Goal: Task Accomplishment & Management: Manage account settings

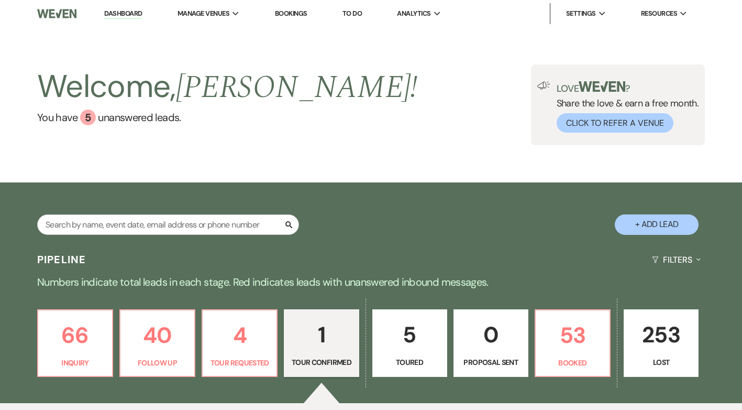
select select "4"
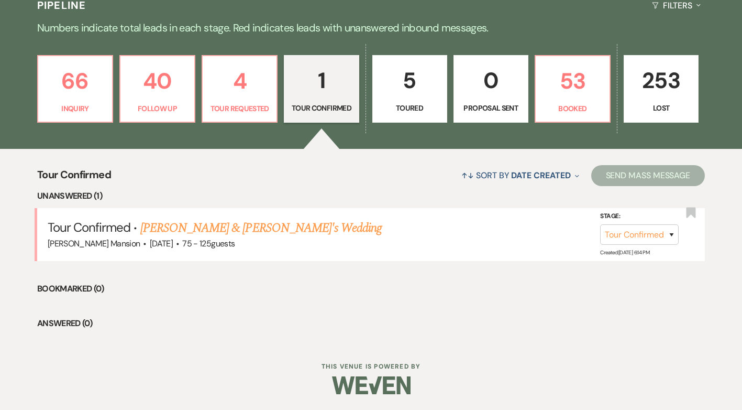
click at [186, 228] on link "[PERSON_NAME] & [PERSON_NAME]'s Wedding" at bounding box center [261, 227] width 242 height 19
select select "4"
select select "3"
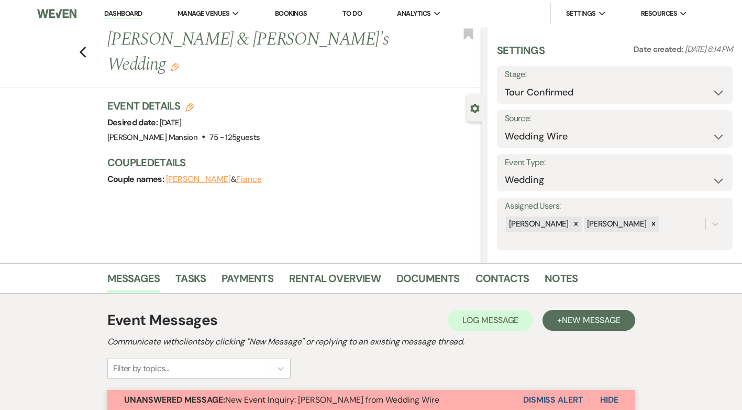
click at [179, 63] on use "button" at bounding box center [175, 67] width 8 height 8
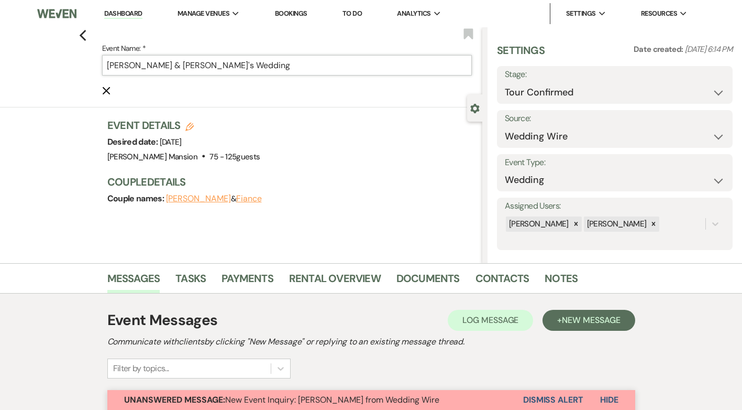
click at [208, 65] on input "[PERSON_NAME] & [PERSON_NAME]'s Wedding" at bounding box center [287, 65] width 370 height 20
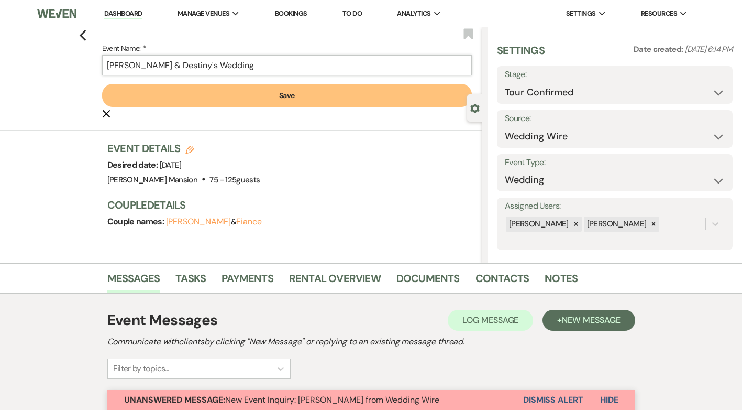
type input "[PERSON_NAME] & Destiny's Wedding"
click at [302, 94] on button "Save" at bounding box center [287, 95] width 370 height 23
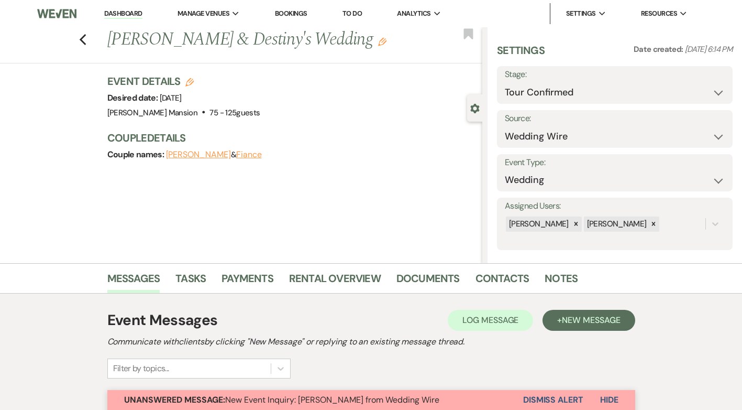
click at [194, 78] on icon "Edit" at bounding box center [189, 82] width 8 height 8
select select "799"
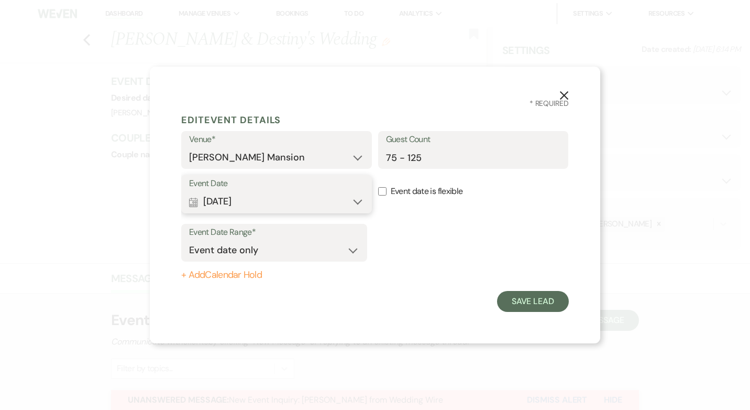
click at [357, 198] on button "Calendar [DATE] Expand" at bounding box center [276, 201] width 175 height 21
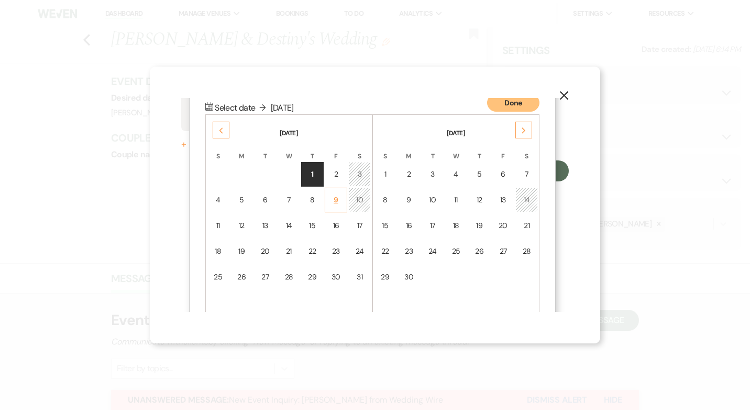
scroll to position [135, 0]
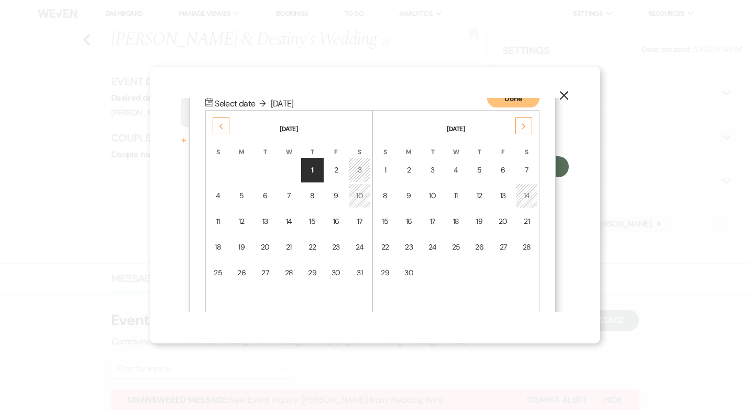
click at [527, 126] on div "Next" at bounding box center [523, 125] width 17 height 17
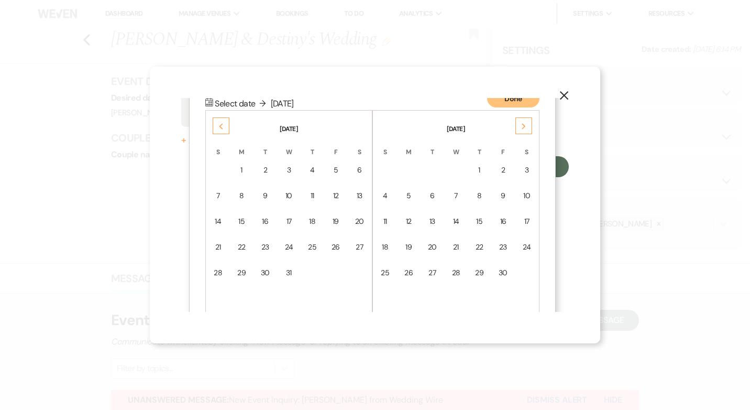
click at [527, 126] on div "Next" at bounding box center [523, 125] width 17 height 17
click at [525, 126] on icon "Next" at bounding box center [523, 126] width 5 height 6
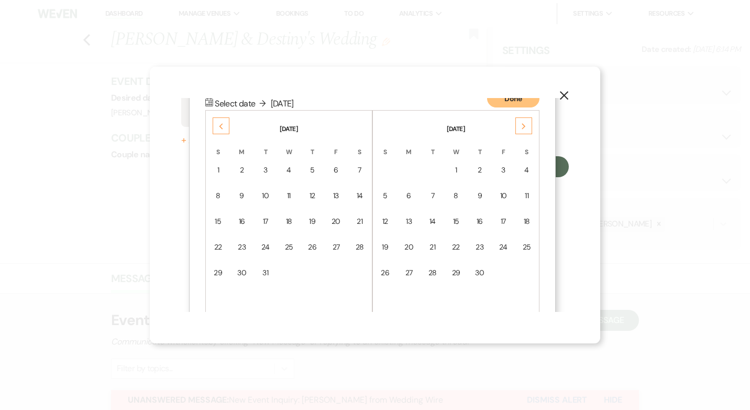
click at [525, 126] on icon "Next" at bounding box center [523, 126] width 5 height 6
click at [502, 169] on div "1" at bounding box center [503, 169] width 9 height 11
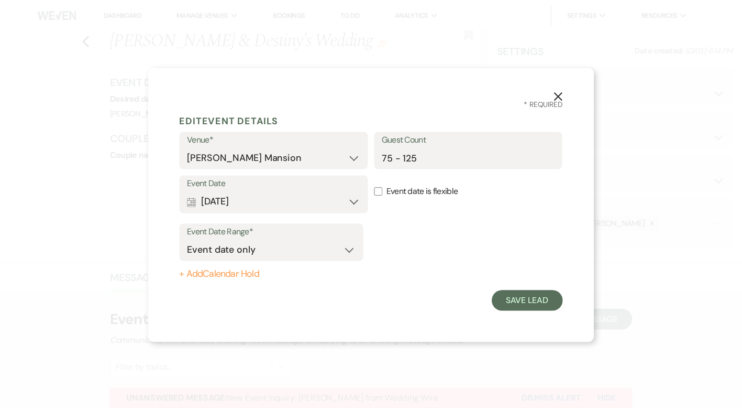
scroll to position [0, 0]
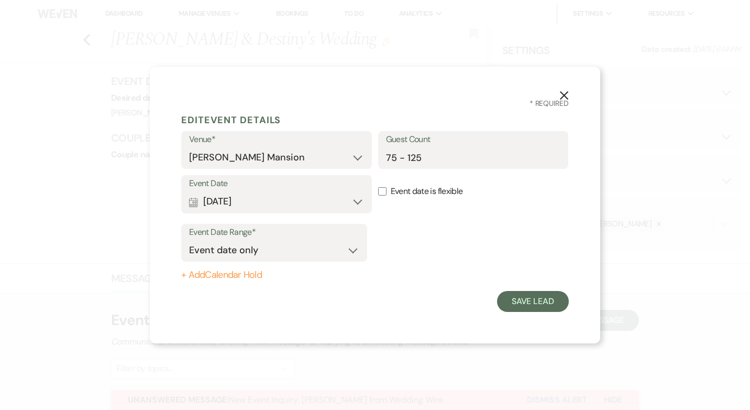
click at [384, 193] on input "Event date is flexible" at bounding box center [382, 191] width 8 height 8
checkbox input "true"
click at [542, 301] on button "Save Lead" at bounding box center [533, 301] width 72 height 21
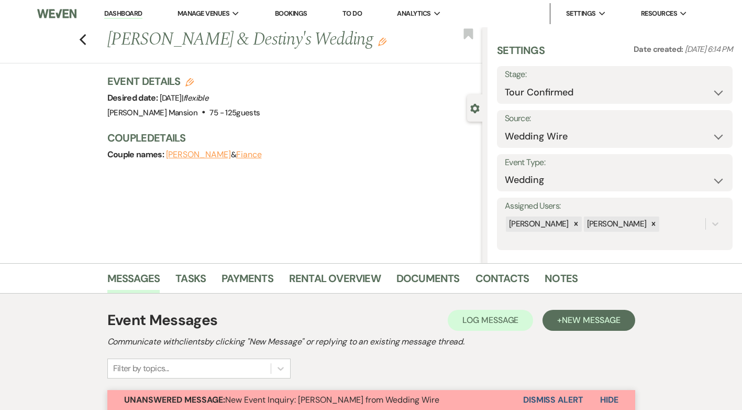
click at [262, 152] on button "Fiance" at bounding box center [249, 154] width 26 height 8
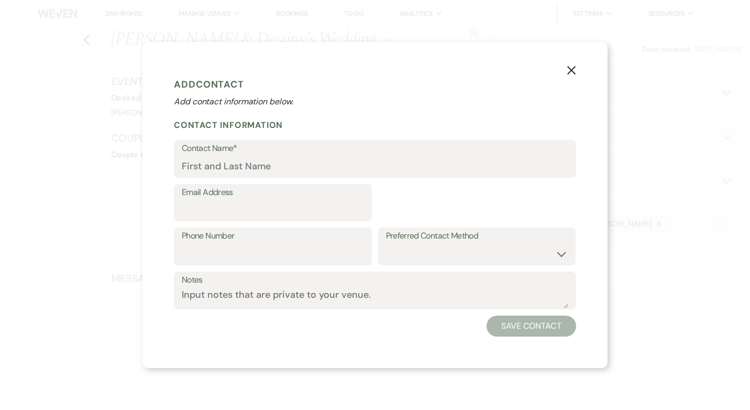
select select "1"
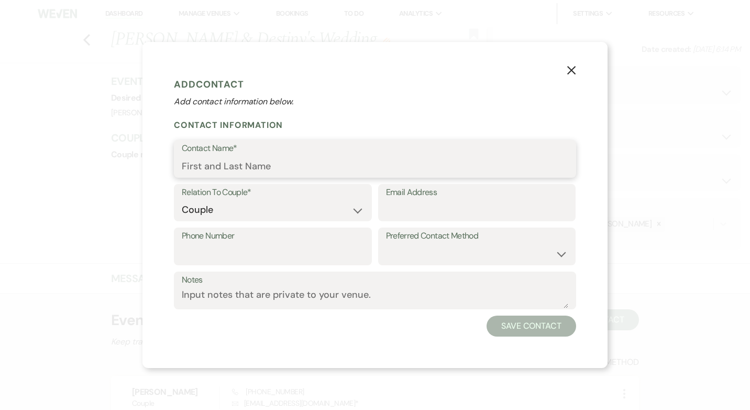
click at [300, 171] on input "Contact Name*" at bounding box center [375, 166] width 386 height 20
type input "Destiny"
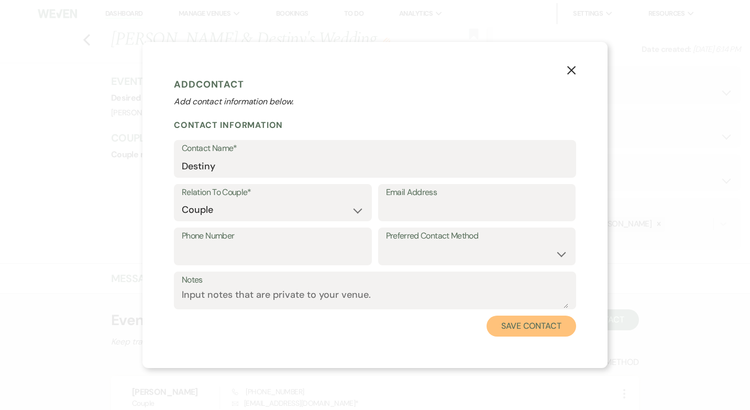
click at [527, 325] on button "Save Contact" at bounding box center [531, 325] width 90 height 21
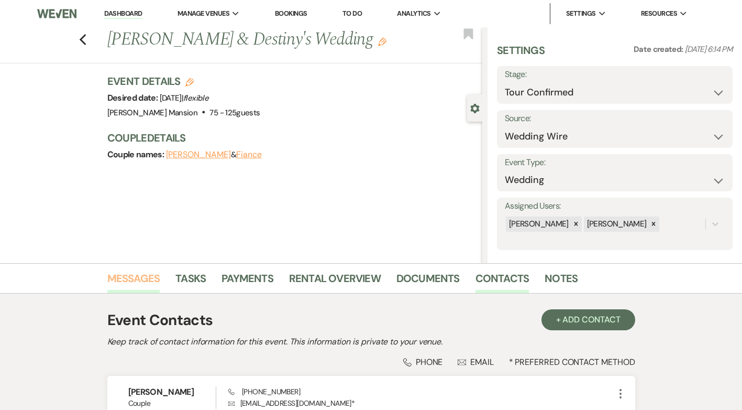
click at [149, 278] on link "Messages" at bounding box center [133, 281] width 53 height 23
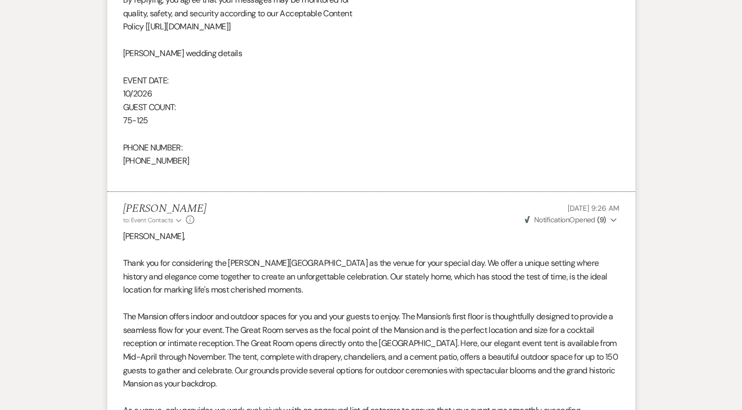
scroll to position [214, 0]
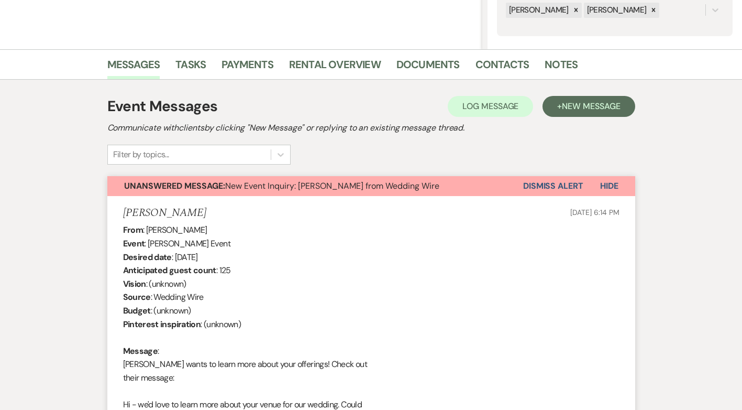
click at [544, 184] on button "Dismiss Alert" at bounding box center [553, 186] width 60 height 20
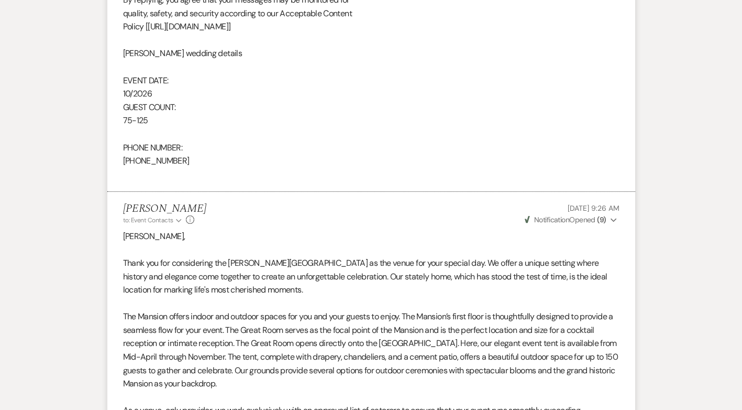
scroll to position [161, 0]
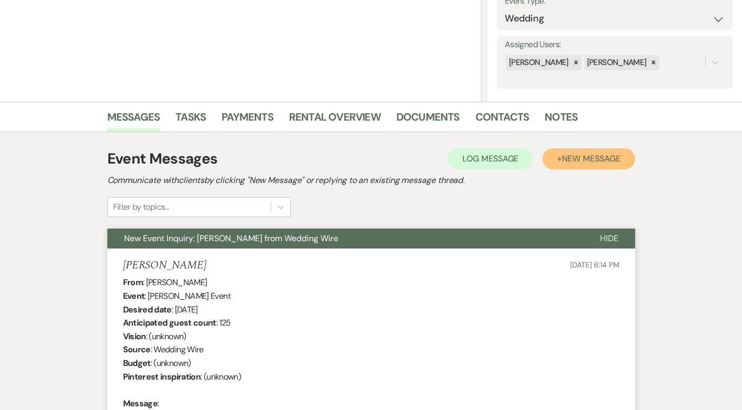
click at [599, 157] on span "New Message" at bounding box center [591, 158] width 58 height 11
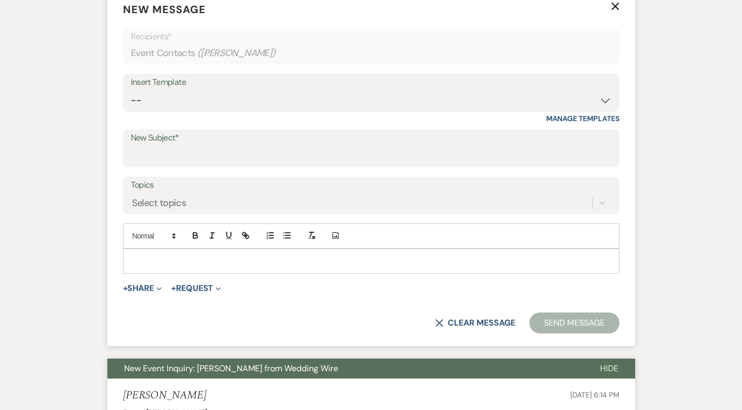
scroll to position [423, 0]
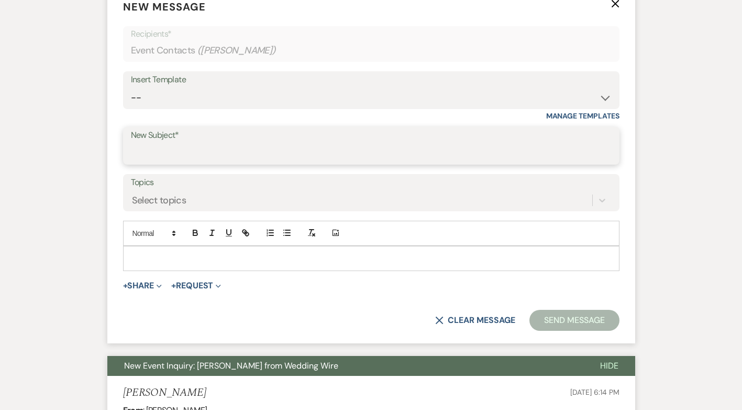
click at [189, 145] on input "New Subject*" at bounding box center [371, 153] width 481 height 20
type input "Copy of Catering contract"
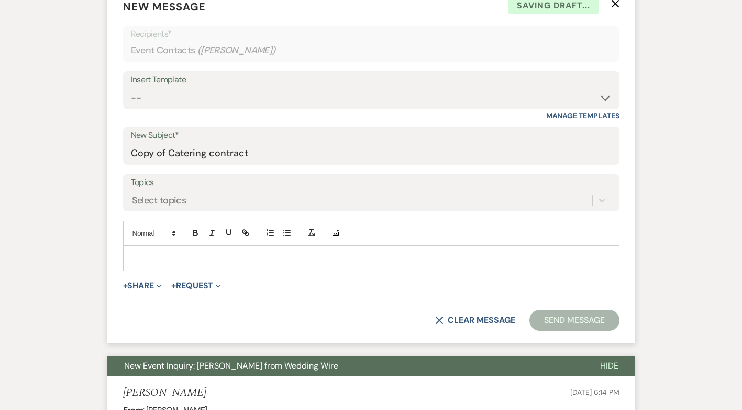
click at [142, 249] on div at bounding box center [371, 258] width 495 height 24
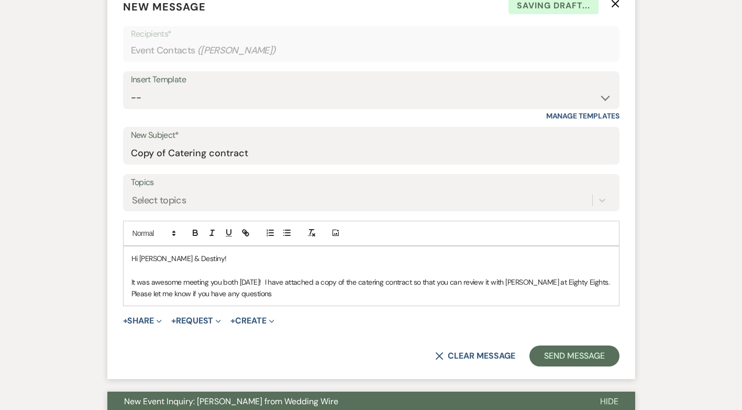
click at [209, 293] on p "It was awesome meeting you both [DATE]! I have attached a copy of the catering …" at bounding box center [371, 288] width 480 height 24
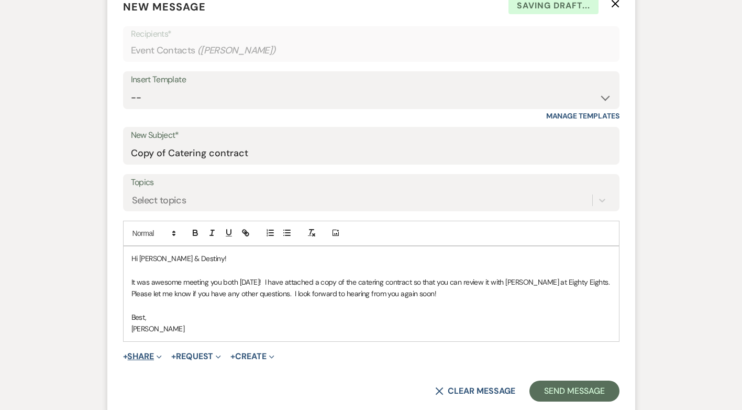
click at [126, 356] on span "+" at bounding box center [125, 356] width 5 height 8
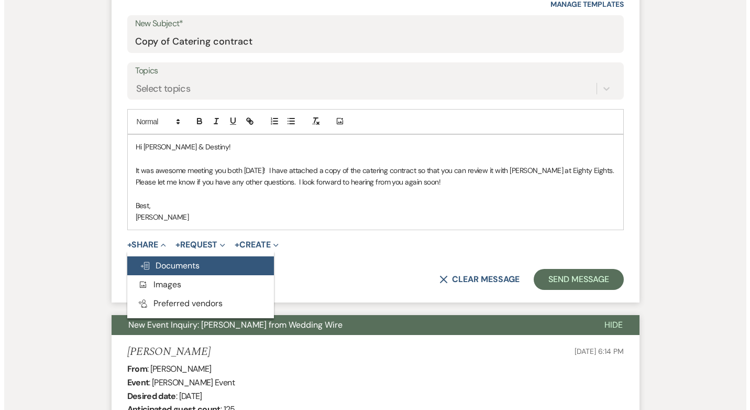
scroll to position [580, 0]
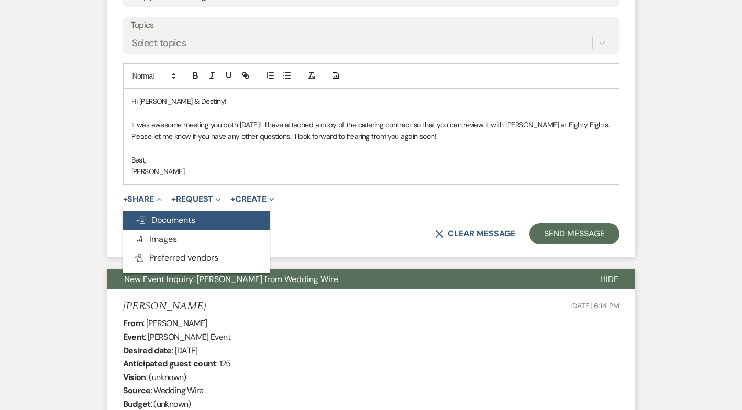
click at [157, 220] on span "Doc Upload Documents" at bounding box center [166, 219] width 60 height 11
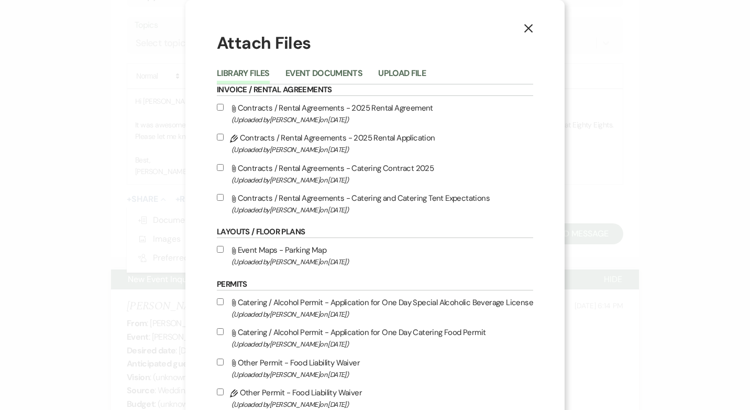
click at [218, 168] on input "Attach File Contracts / Rental Agreements - Catering Contract 2025 (Uploaded by…" at bounding box center [220, 167] width 7 height 7
checkbox input "true"
click at [218, 196] on input "Attach File Contracts / Rental Agreements - Catering and Catering Tent Expectat…" at bounding box center [220, 197] width 7 height 7
checkbox input "true"
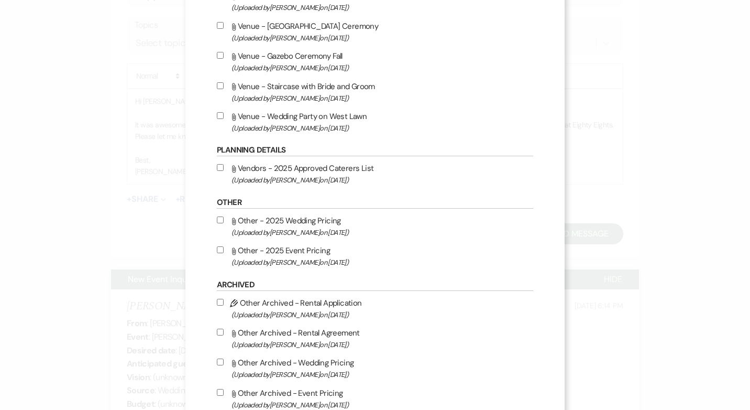
scroll to position [602, 0]
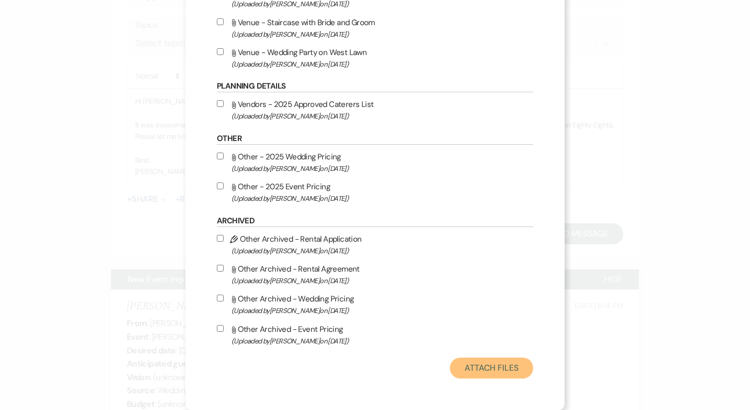
click at [474, 368] on button "Attach Files" at bounding box center [491, 367] width 83 height 21
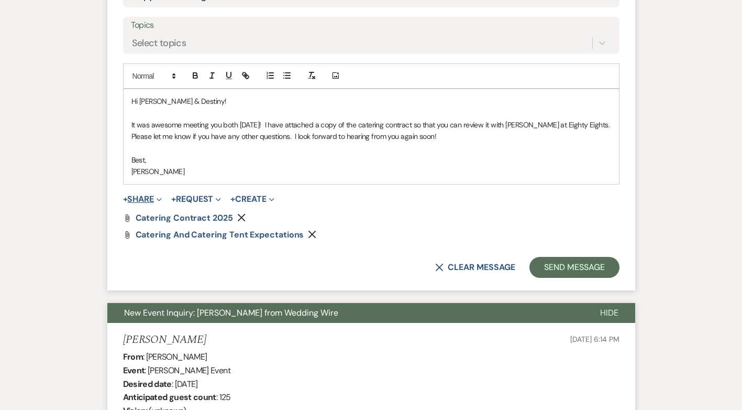
click at [130, 199] on button "+ Share Expand" at bounding box center [142, 199] width 39 height 8
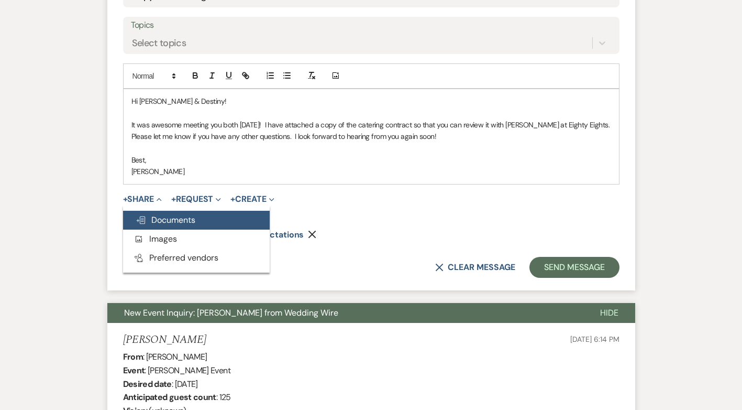
click at [186, 219] on span "Doc Upload Documents" at bounding box center [166, 219] width 60 height 11
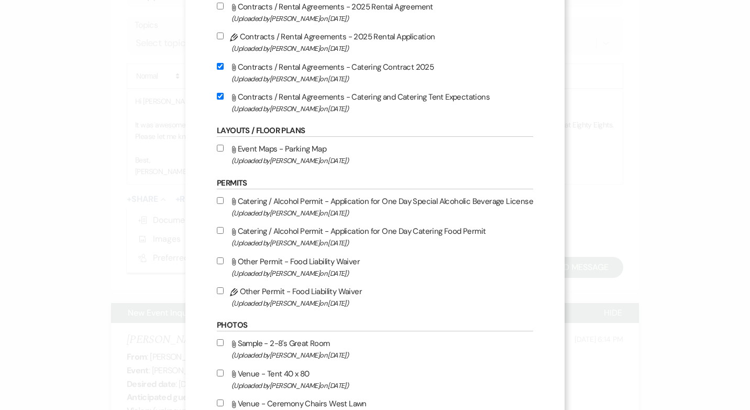
scroll to position [105, 0]
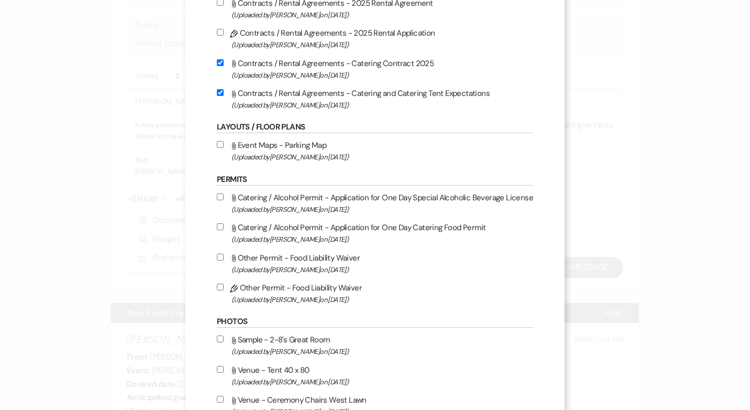
click at [218, 197] on input "Attach File Catering / Alcohol Permit - Application for One Day Special Alcohol…" at bounding box center [220, 196] width 7 height 7
checkbox input "true"
click at [220, 227] on input "Attach File Catering / Alcohol Permit - Application for One Day Catering Food P…" at bounding box center [220, 226] width 7 height 7
checkbox input "true"
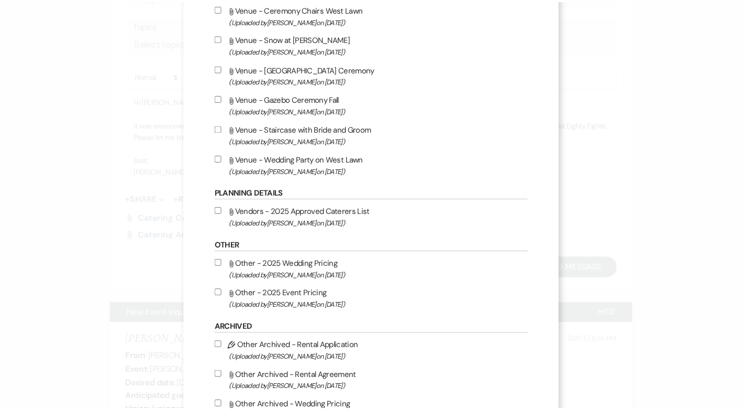
scroll to position [602, 0]
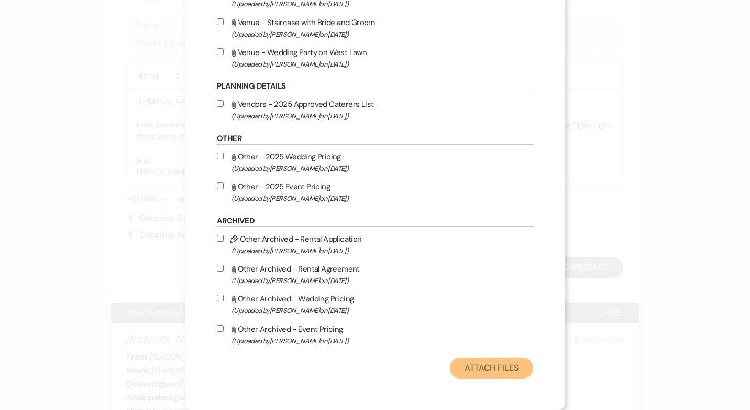
click at [467, 368] on button "Attach Files" at bounding box center [491, 367] width 83 height 21
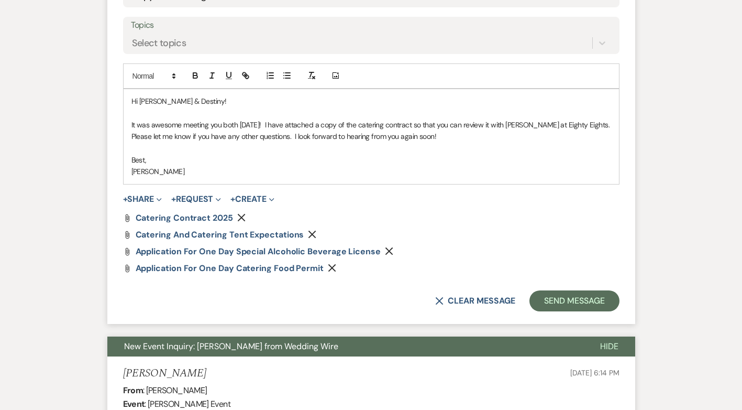
click at [408, 125] on p "It was awesome meeting you both [DATE]! I have attached a copy of the catering …" at bounding box center [371, 131] width 480 height 24
click at [563, 122] on p "It was awesome meeting you both [DATE]! I have attached a copy of the catering …" at bounding box center [371, 131] width 480 height 24
click at [184, 248] on span "Application for One Day Special Alcoholic Beverage License" at bounding box center [258, 251] width 245 height 11
click at [194, 268] on span "Application for One Day Catering Food Permit" at bounding box center [230, 267] width 188 height 11
click at [402, 172] on p "[PERSON_NAME]" at bounding box center [371, 171] width 480 height 12
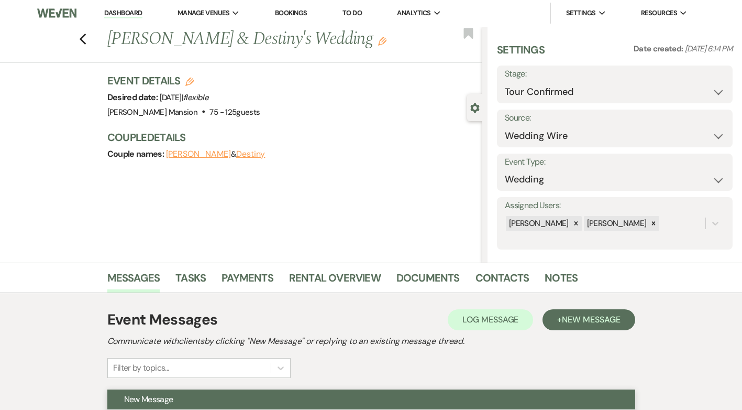
scroll to position [0, 0]
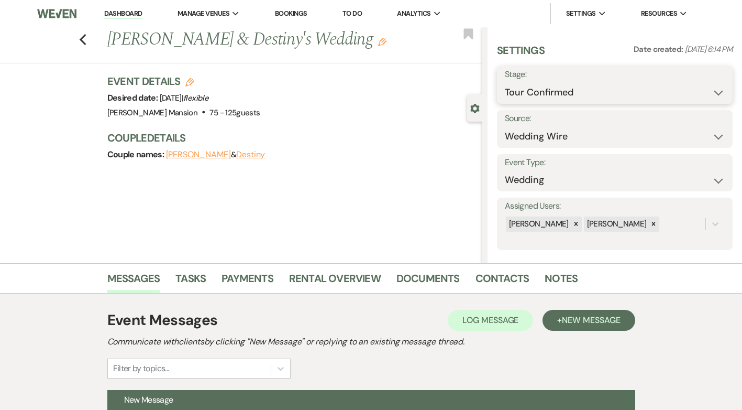
click at [704, 90] on select "Inquiry Follow Up Tour Requested Tour Confirmed Toured Proposal Sent Booked Lost" at bounding box center [615, 92] width 220 height 20
select select "5"
click at [505, 82] on select "Inquiry Follow Up Tour Requested Tour Confirmed Toured Proposal Sent Booked Lost" at bounding box center [615, 92] width 220 height 20
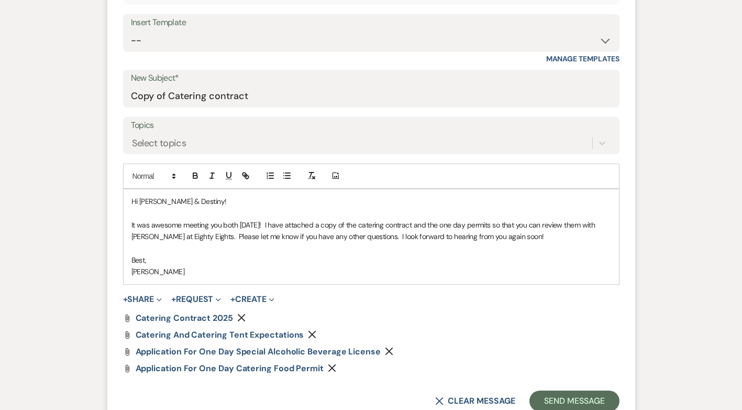
scroll to position [628, 0]
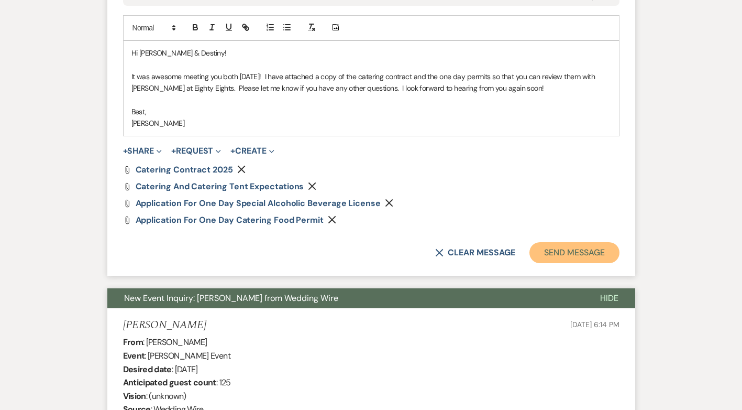
click at [571, 253] on button "Send Message" at bounding box center [574, 252] width 90 height 21
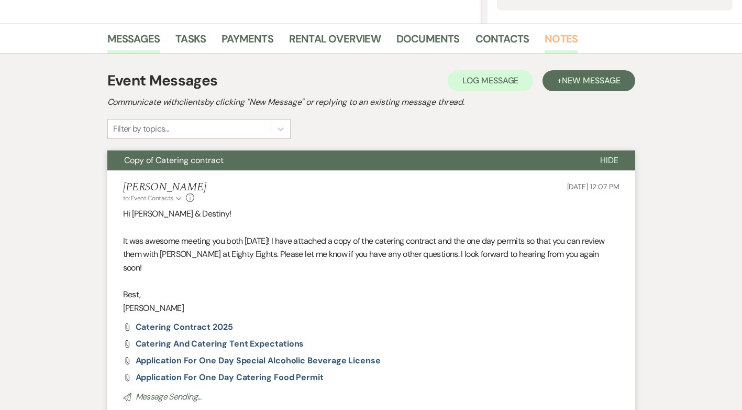
click at [567, 36] on link "Notes" at bounding box center [561, 41] width 33 height 23
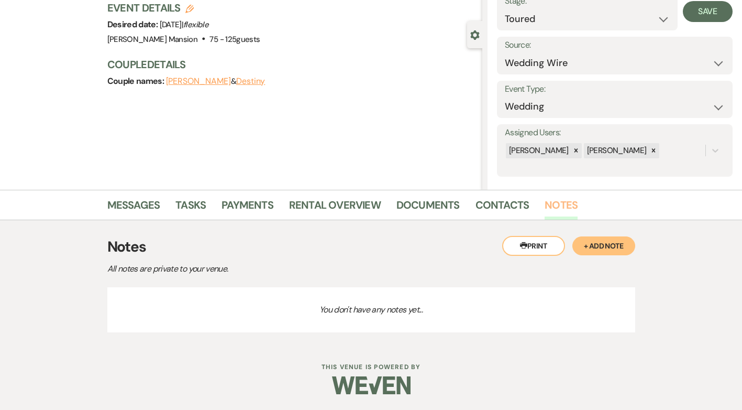
scroll to position [73, 0]
click at [615, 247] on button "+ Add Note" at bounding box center [603, 245] width 63 height 19
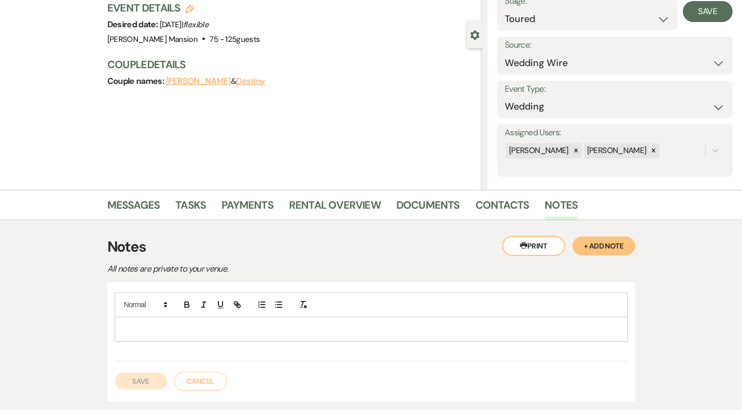
click at [216, 324] on p at bounding box center [371, 329] width 496 height 12
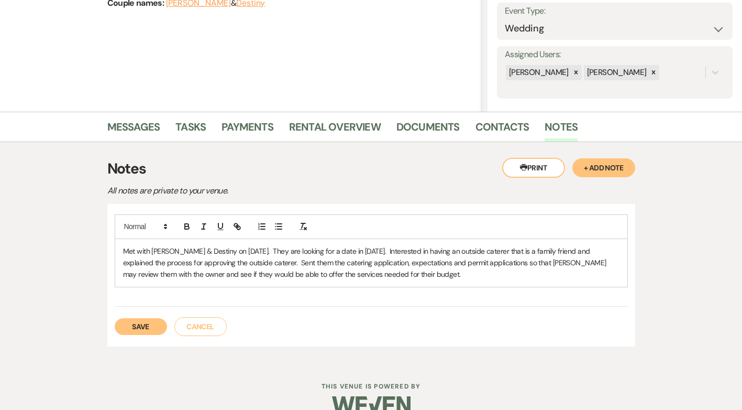
scroll to position [171, 0]
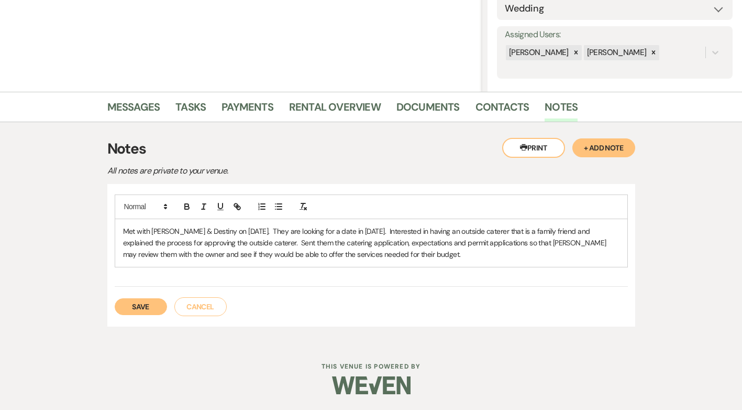
click at [150, 307] on button "Save" at bounding box center [141, 306] width 52 height 17
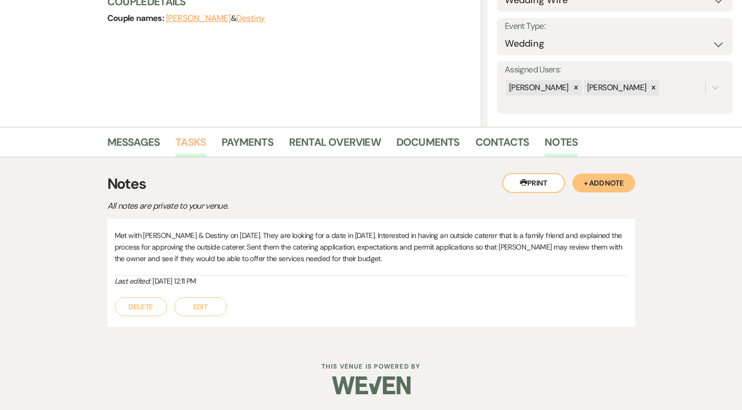
scroll to position [0, 0]
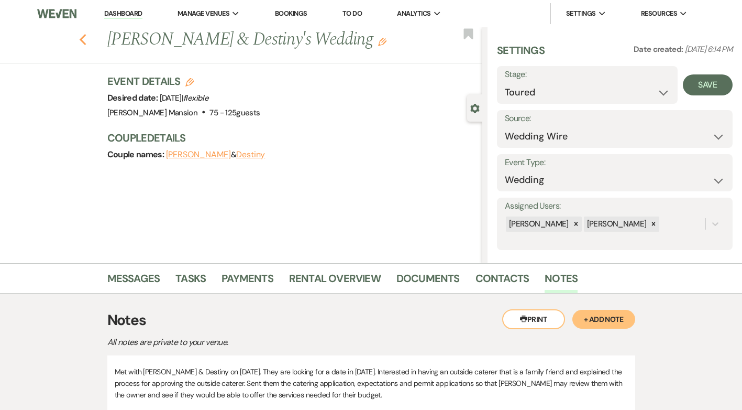
click at [87, 42] on icon "Previous" at bounding box center [83, 40] width 8 height 13
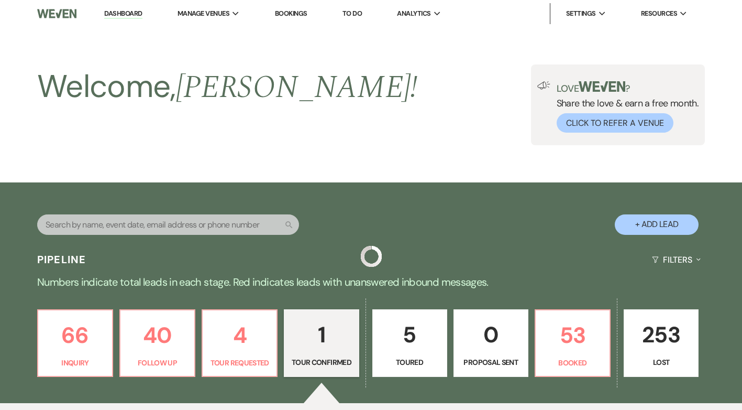
scroll to position [254, 0]
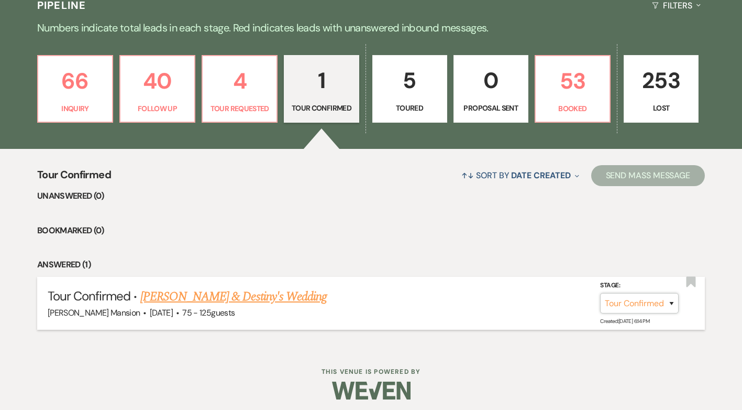
click at [670, 302] on select "Inquiry Follow Up Tour Requested Tour Confirmed Toured Proposal Sent Booked Lost" at bounding box center [639, 303] width 79 height 20
select select "5"
click at [600, 293] on select "Inquiry Follow Up Tour Requested Tour Confirmed Toured Proposal Sent Booked Lost" at bounding box center [639, 303] width 79 height 20
click at [659, 302] on button "Save" at bounding box center [658, 302] width 52 height 21
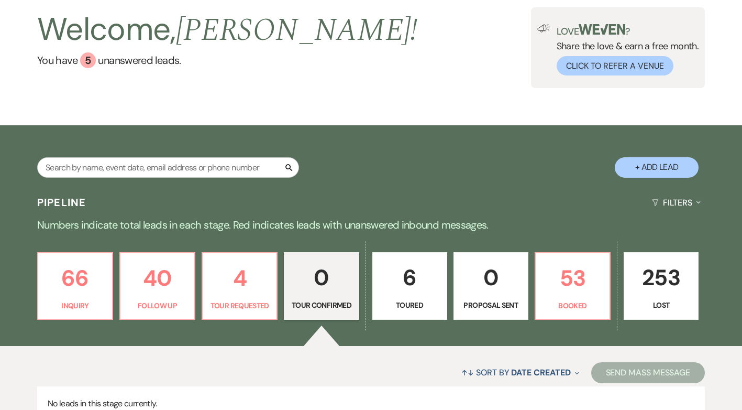
scroll to position [0, 0]
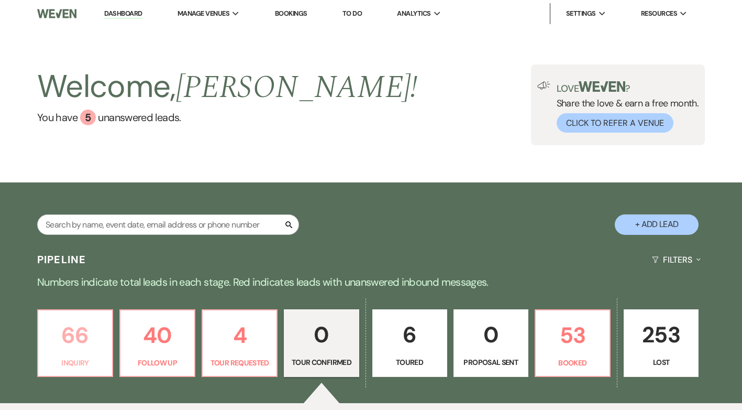
click at [69, 345] on p "66" at bounding box center [75, 334] width 61 height 35
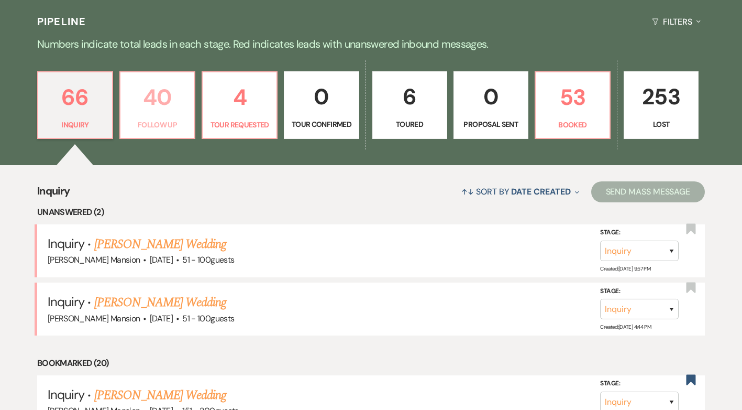
scroll to position [314, 0]
